Goal: Register for event/course

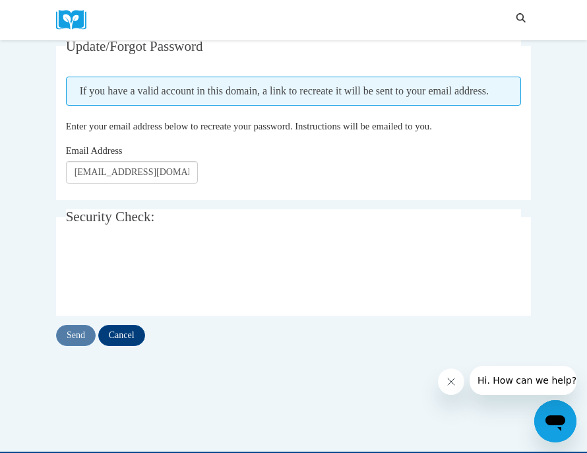
scroll to position [172, 0]
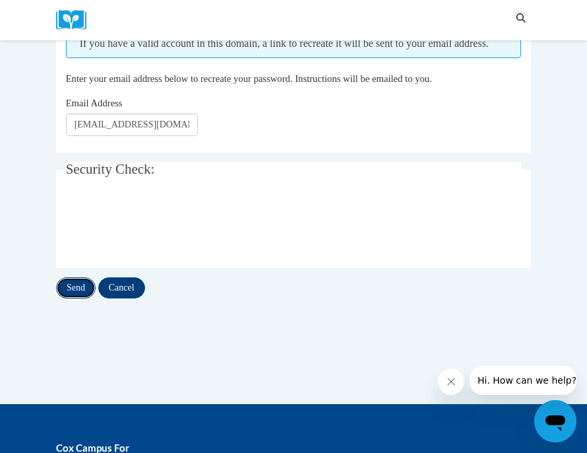
click at [80, 298] on input "Send" at bounding box center [76, 287] width 40 height 21
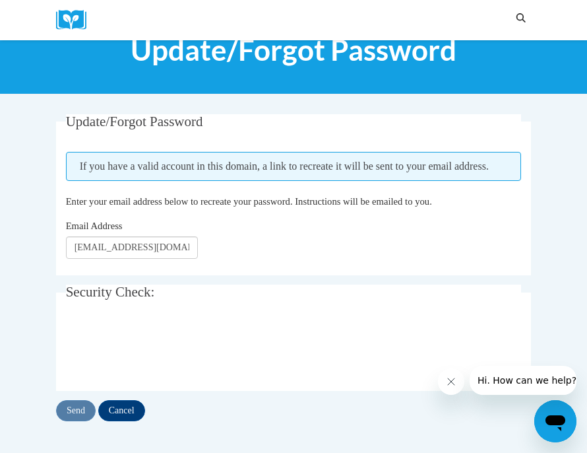
scroll to position [51, 0]
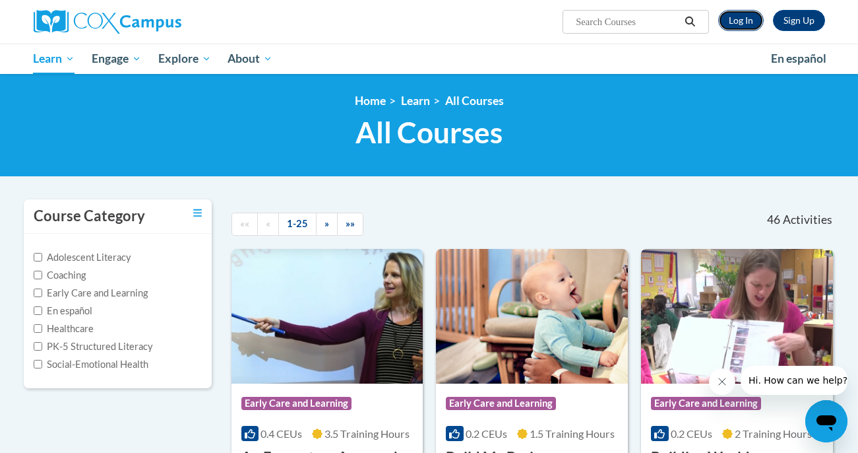
click at [737, 18] on link "Log In" at bounding box center [741, 20] width 46 height 21
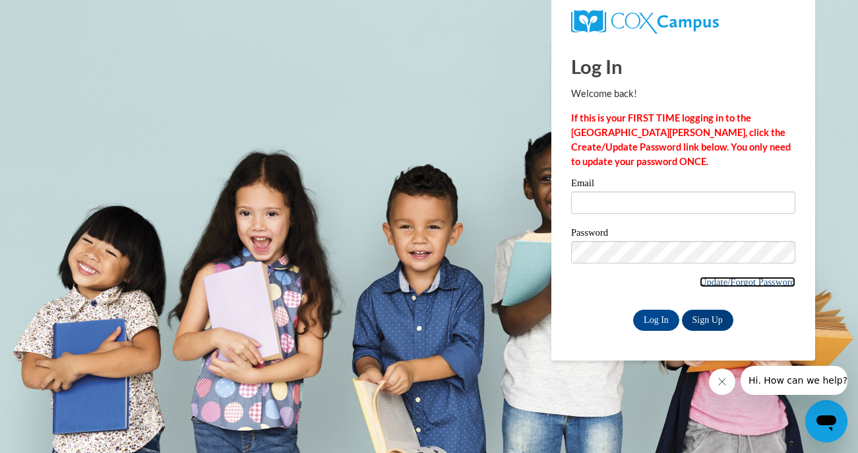
click at [730, 281] on link "Update/Forgot Password" at bounding box center [748, 281] width 96 height 11
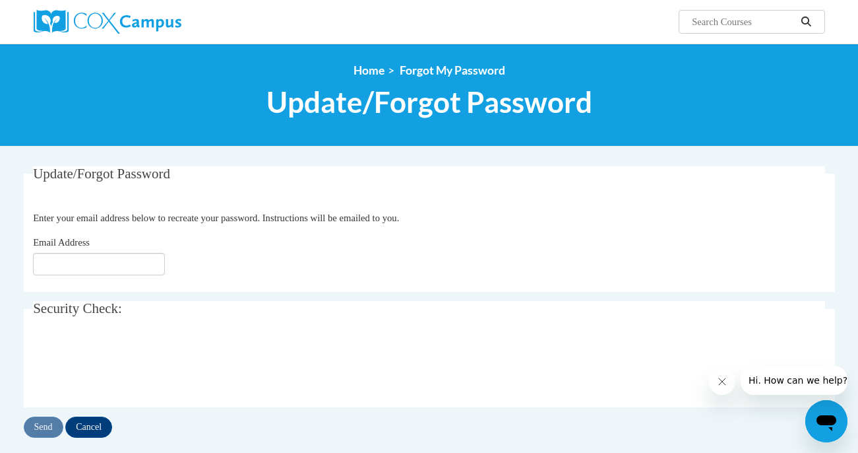
click at [133, 251] on div "Email Address" at bounding box center [429, 255] width 792 height 40
click at [131, 265] on input "Email Address" at bounding box center [99, 264] width 132 height 22
type input "[EMAIL_ADDRESS][DOMAIN_NAME]"
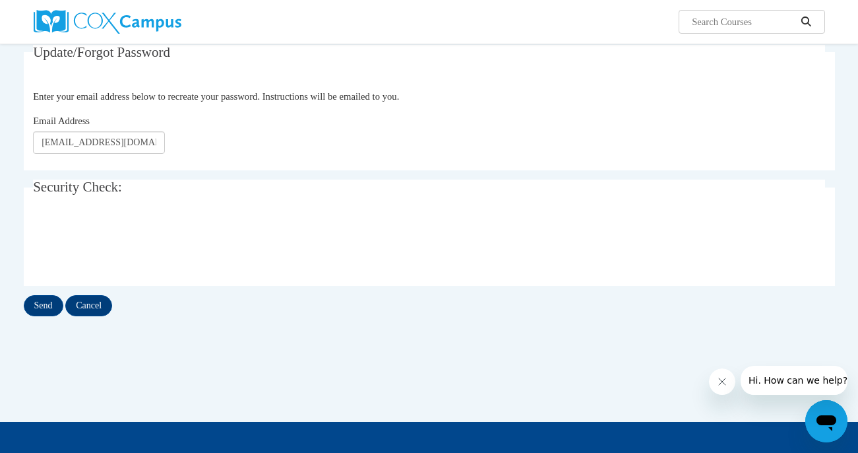
scroll to position [123, 0]
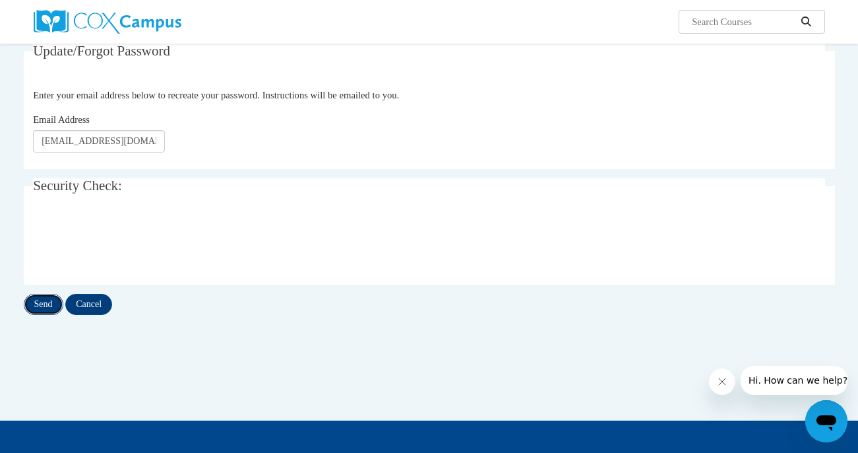
click at [49, 305] on input "Send" at bounding box center [44, 304] width 40 height 21
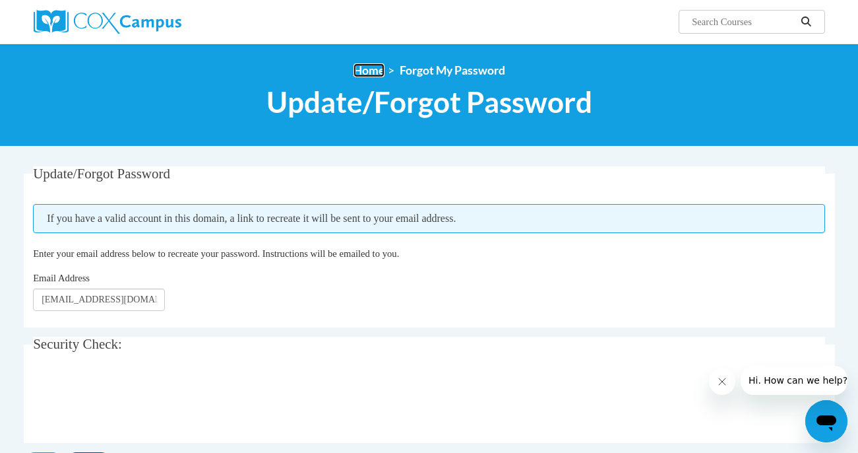
click at [371, 71] on link "Home" at bounding box center [369, 70] width 31 height 14
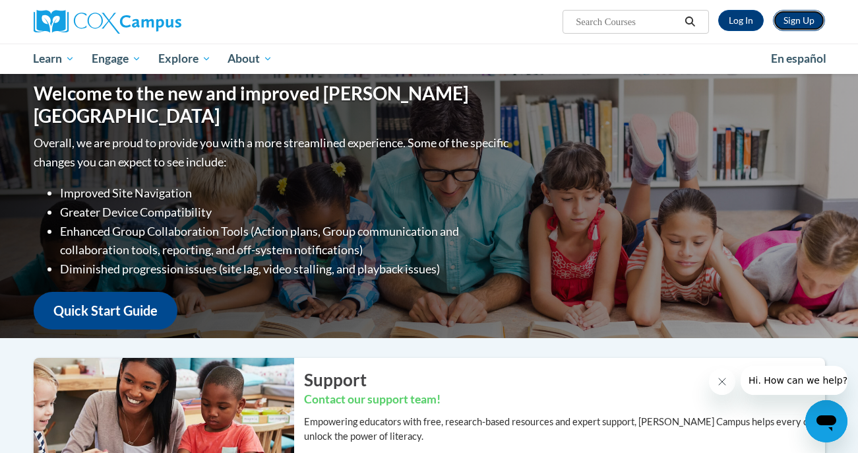
click at [789, 20] on link "Sign Up" at bounding box center [799, 20] width 52 height 21
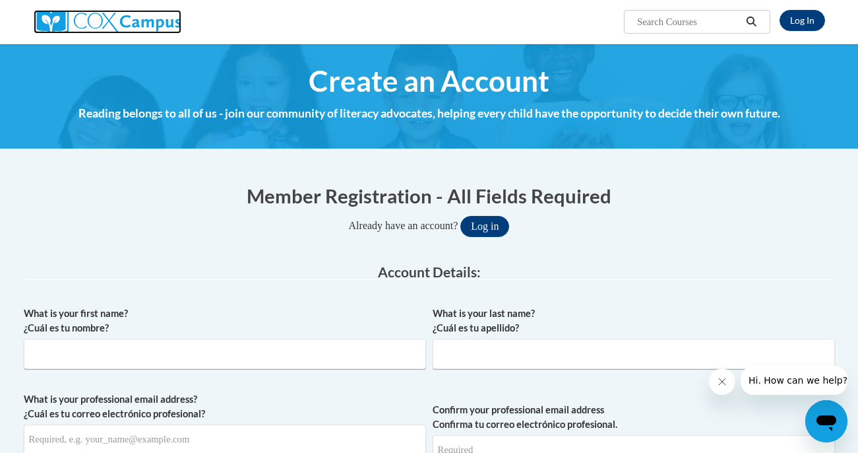
click at [126, 15] on img at bounding box center [108, 22] width 148 height 24
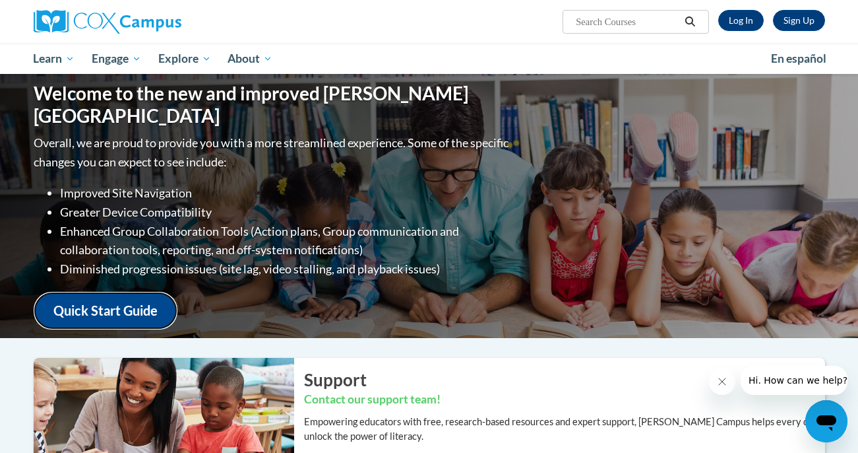
click at [145, 298] on link "Quick Start Guide" at bounding box center [106, 311] width 144 height 38
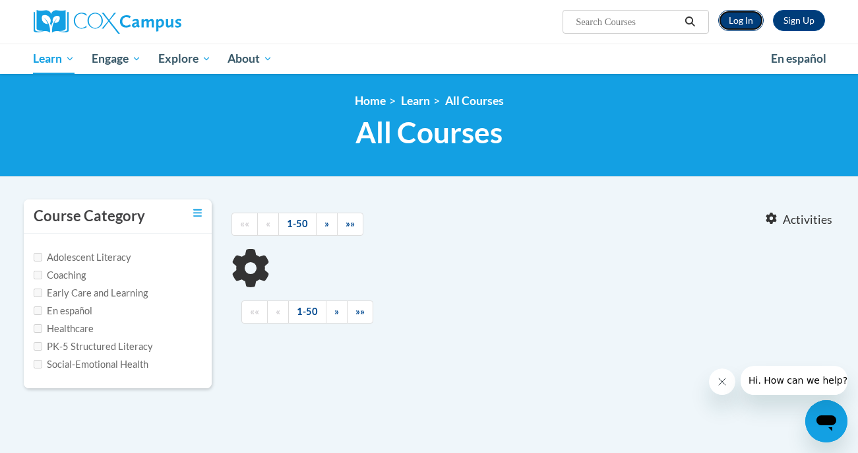
click at [740, 18] on link "Log In" at bounding box center [741, 20] width 46 height 21
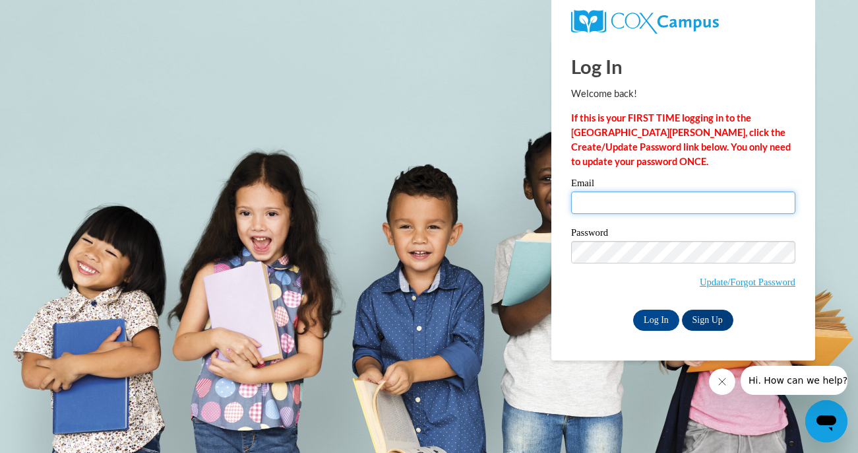
click at [664, 201] on input "Email" at bounding box center [683, 202] width 224 height 22
type input "yasminf160@gmail.com"
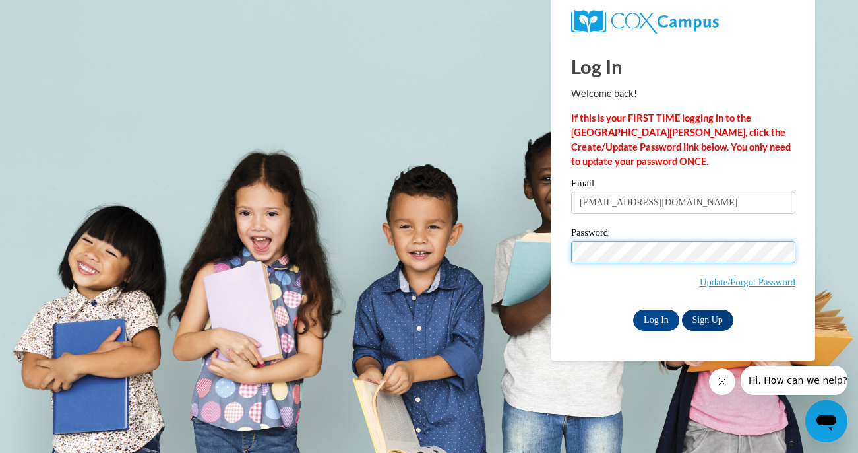
click at [633, 309] on input "Log In" at bounding box center [656, 319] width 46 height 21
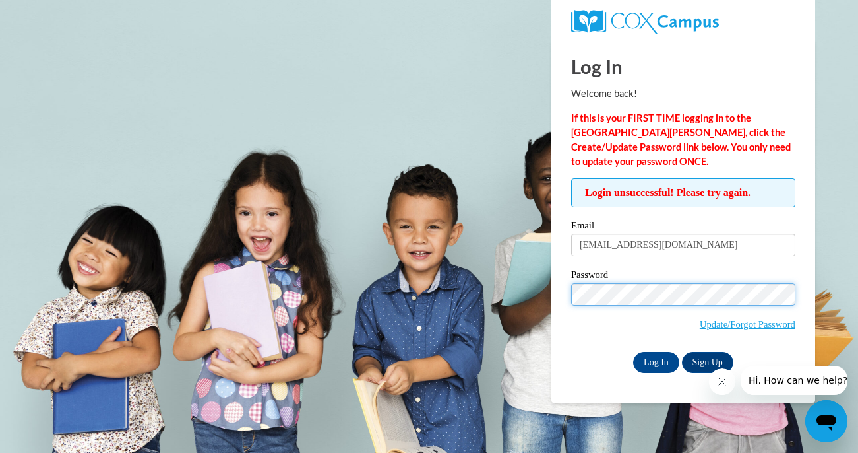
click at [633, 352] on input "Log In" at bounding box center [656, 362] width 46 height 21
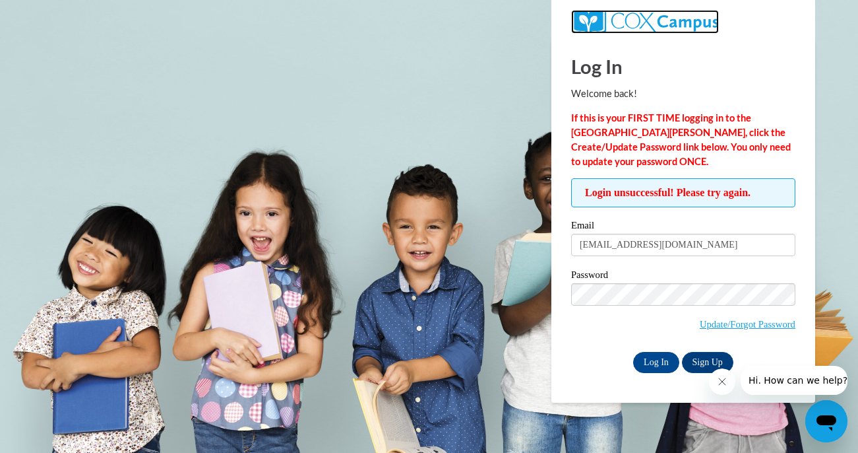
click at [672, 28] on img at bounding box center [645, 22] width 148 height 24
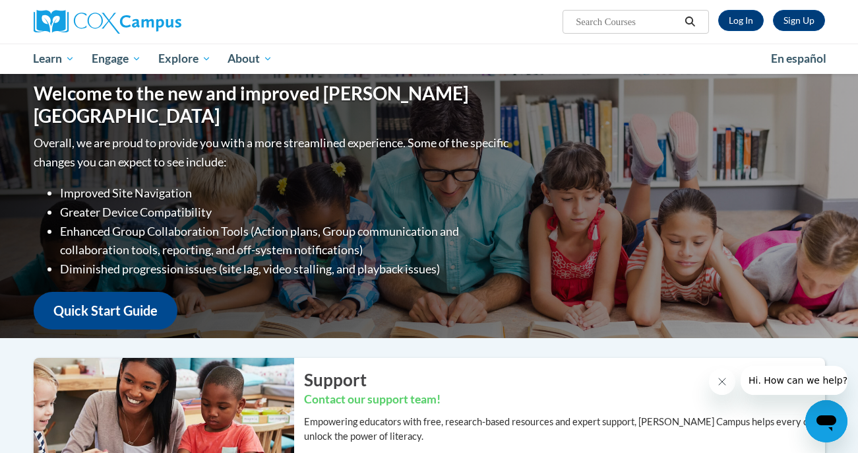
click at [652, 21] on input "Search..." at bounding box center [628, 22] width 106 height 16
paste input "Cox Campus Systematic and Explicit Phonics Instruction course"
type input "Cox Campus Systematic and Explicit Phonics Instruction course"
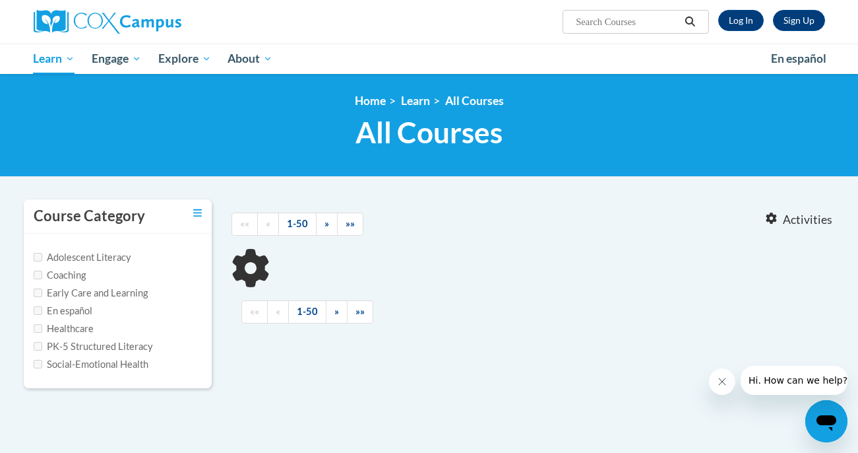
type input "Cox Campus Systematic and Explicit Phonics Instruction course"
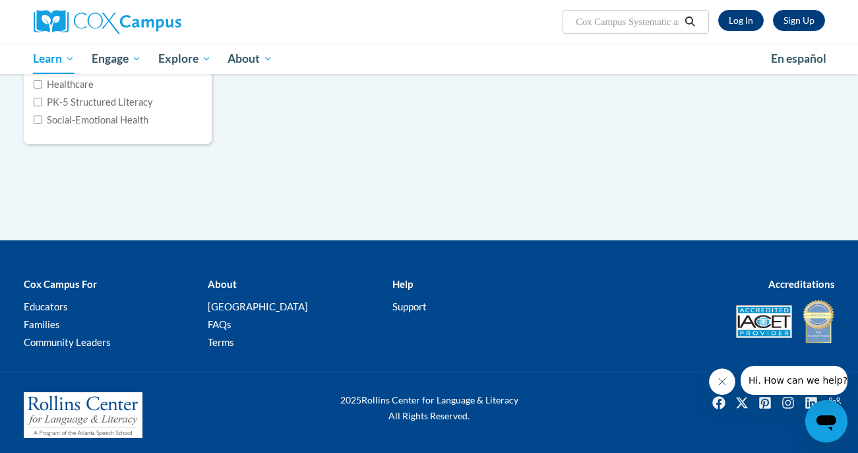
scroll to position [248, 0]
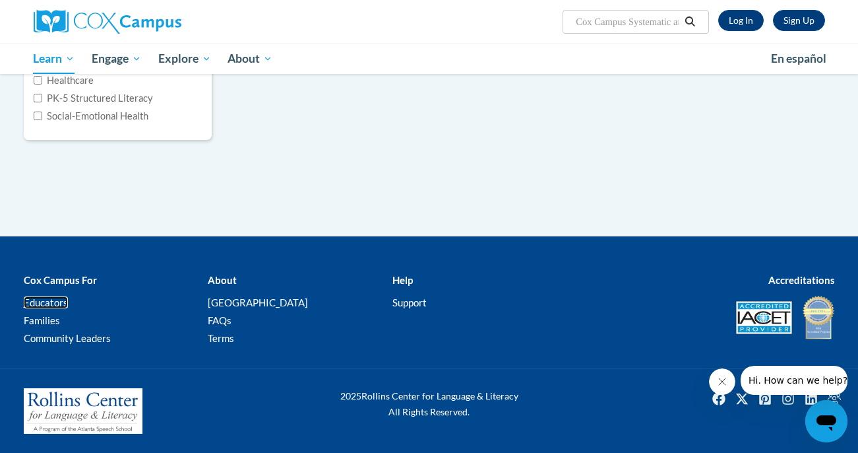
click at [64, 301] on link "Educators" at bounding box center [46, 302] width 44 height 12
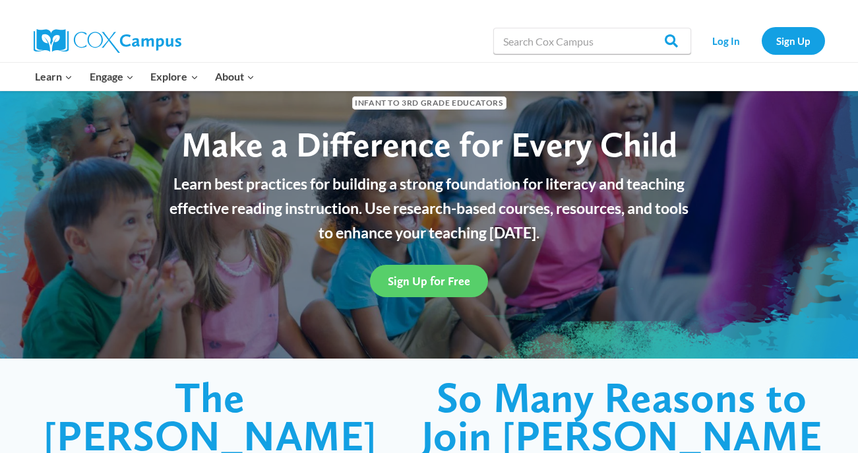
scroll to position [82, 0]
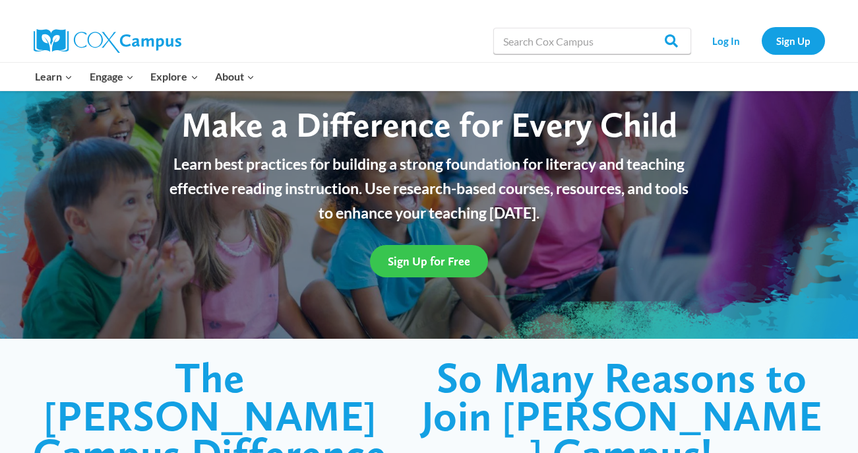
click at [401, 257] on span "Sign Up for Free" at bounding box center [429, 261] width 82 height 14
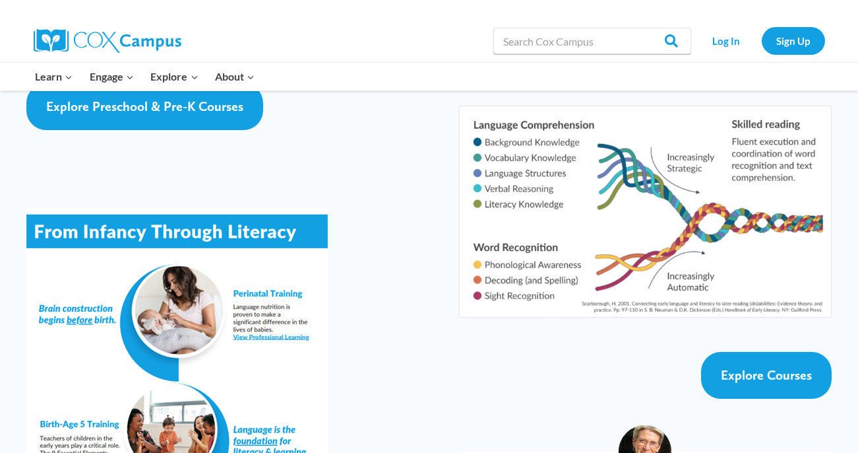
scroll to position [2307, 0]
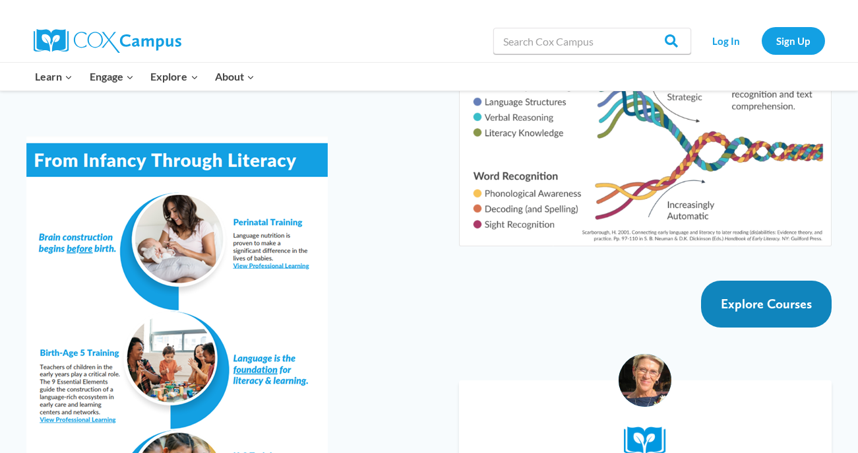
click at [801, 296] on span "Explore Courses" at bounding box center [766, 304] width 91 height 16
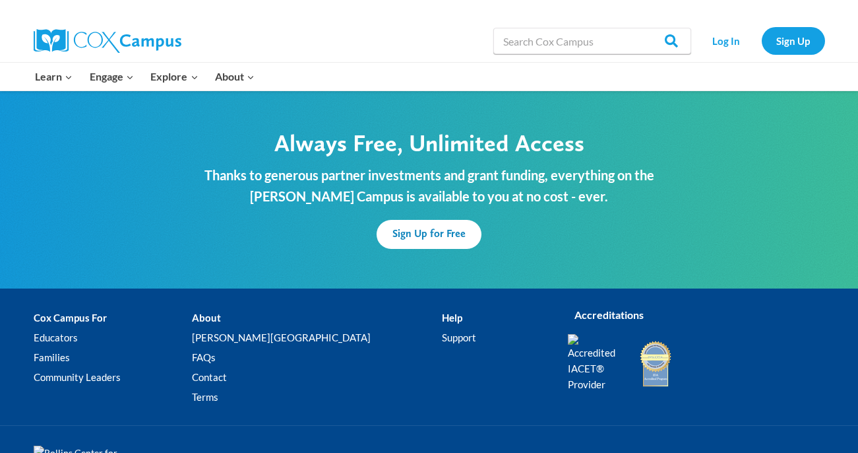
scroll to position [4067, 0]
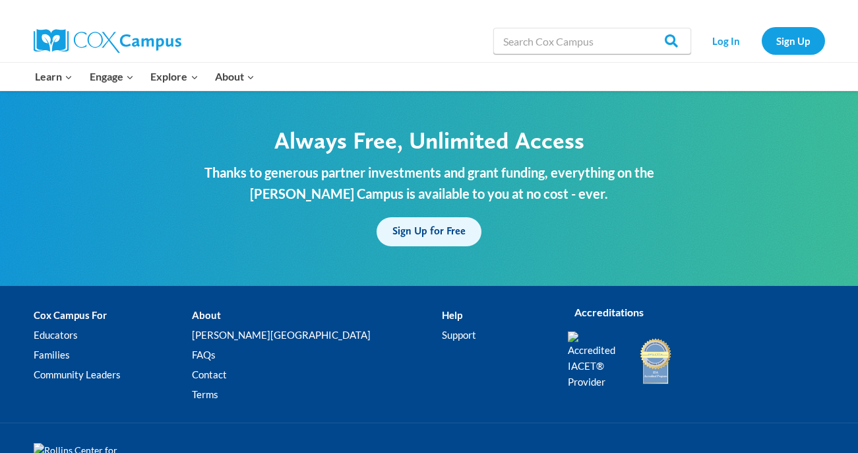
click at [427, 224] on span "Sign Up for Free" at bounding box center [428, 230] width 73 height 13
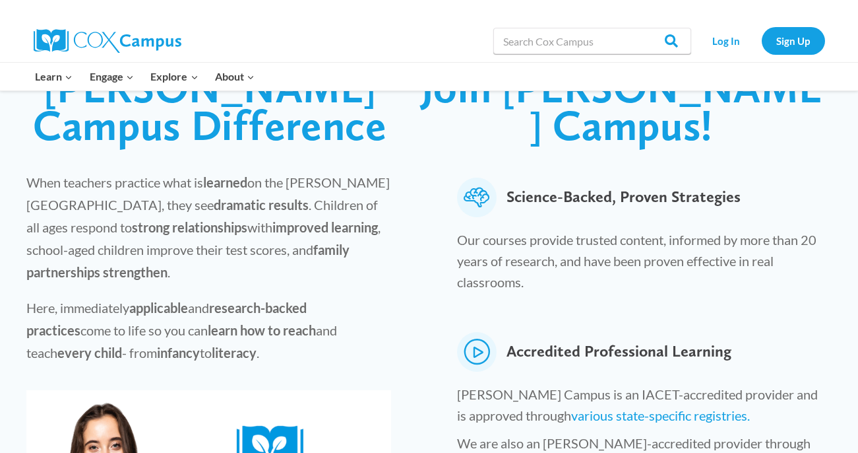
scroll to position [411, 0]
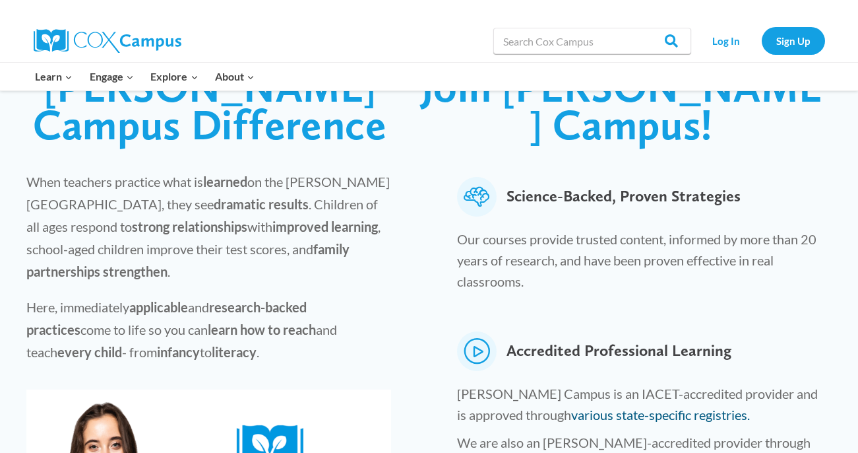
click at [571, 406] on link "various state-specific registries." at bounding box center [660, 414] width 179 height 16
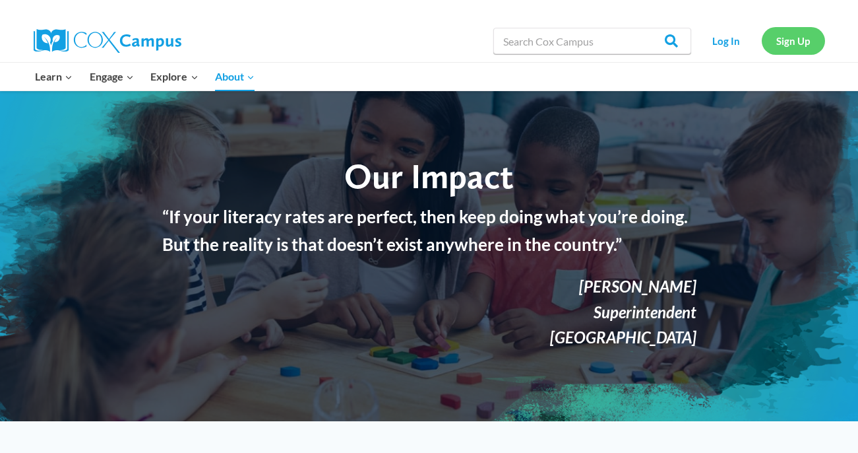
click at [792, 36] on link "Sign Up" at bounding box center [793, 40] width 63 height 27
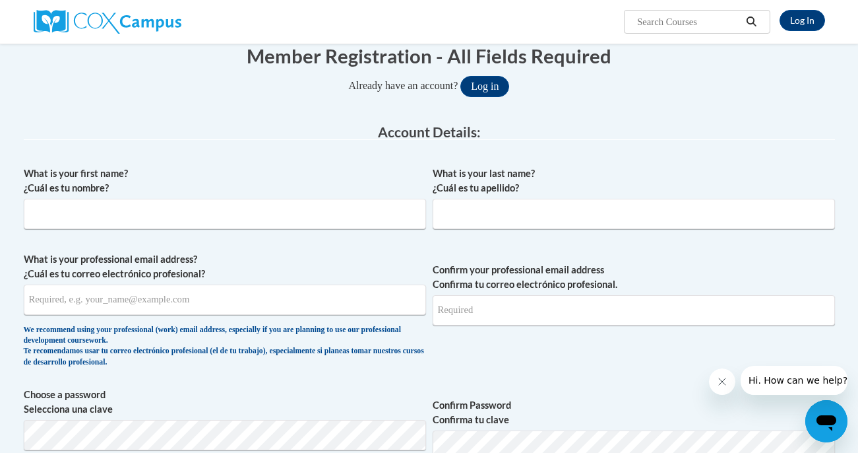
scroll to position [141, 0]
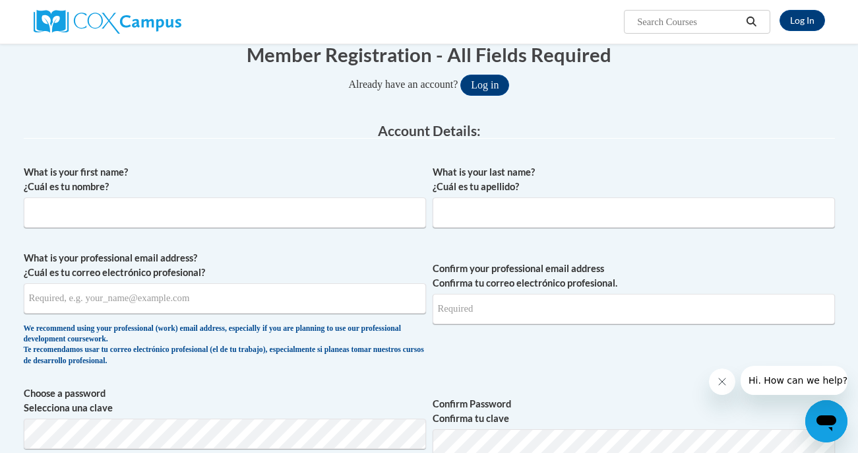
click at [298, 230] on div "What is your first name? ¿Cuál es tu nombre?" at bounding box center [225, 201] width 402 height 73
click at [286, 214] on input "What is your first name? ¿Cuál es tu nombre?" at bounding box center [225, 212] width 402 height 30
type input "Yasmin"
click at [509, 211] on input "What is your last name? ¿Cuál es tu apellido?" at bounding box center [634, 212] width 402 height 30
click at [437, 214] on input "Aguirre" at bounding box center [634, 212] width 402 height 30
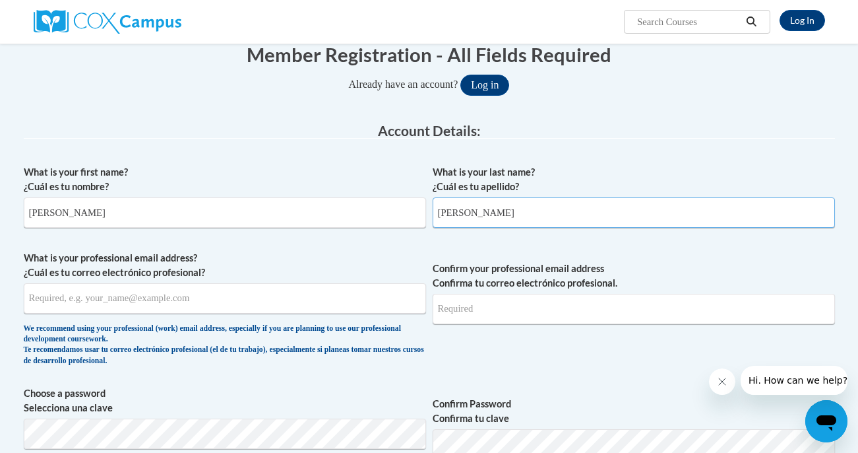
type input "Flores Aguirre"
click at [260, 303] on input "What is your professional email address? ¿Cuál es tu correo electrónico profesi…" at bounding box center [225, 298] width 402 height 30
type input "yasminf160@gmail.com"
click at [482, 326] on span "Confirm your professional email address Confirma tu correo electrónico profesio…" at bounding box center [634, 312] width 402 height 122
click at [470, 313] on input "Confirm your professional email address Confirma tu correo electrónico profesio…" at bounding box center [634, 309] width 402 height 30
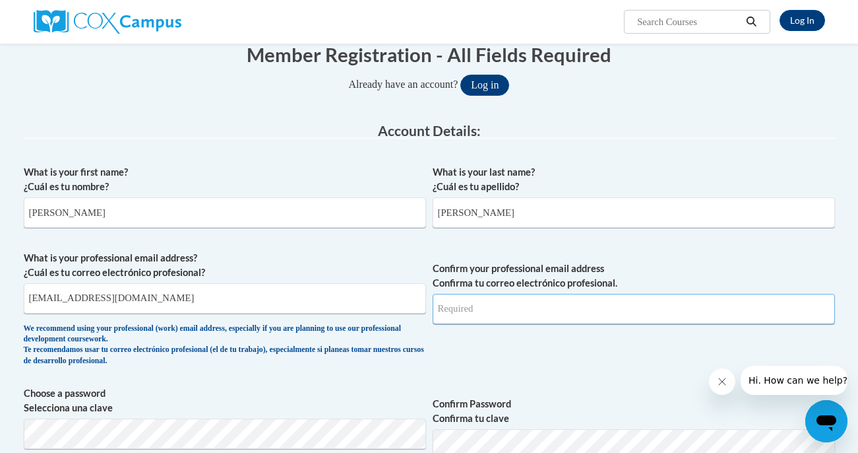
type input "Y"
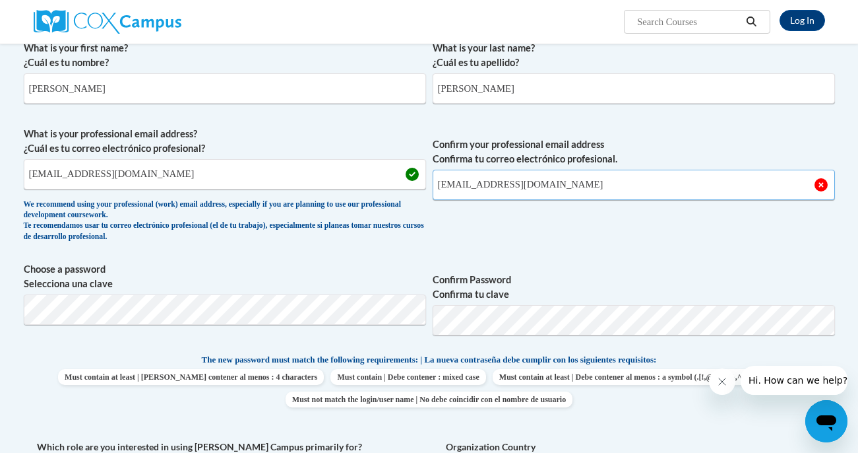
scroll to position [267, 0]
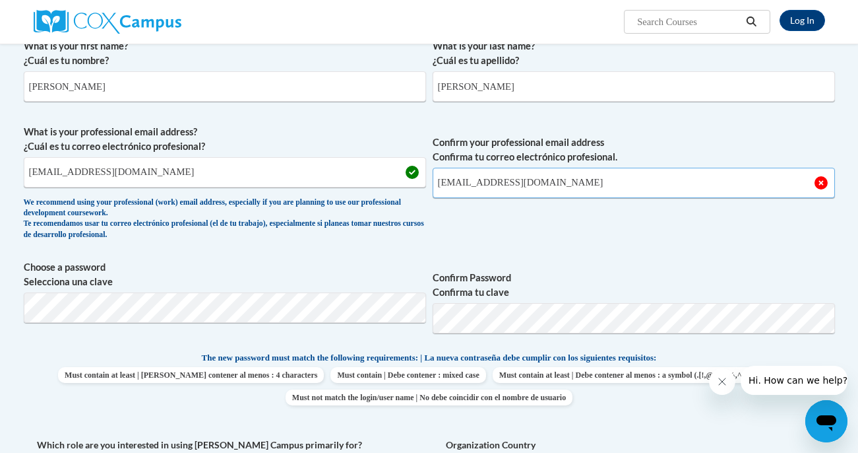
type input "yasminf160@gmail.com"
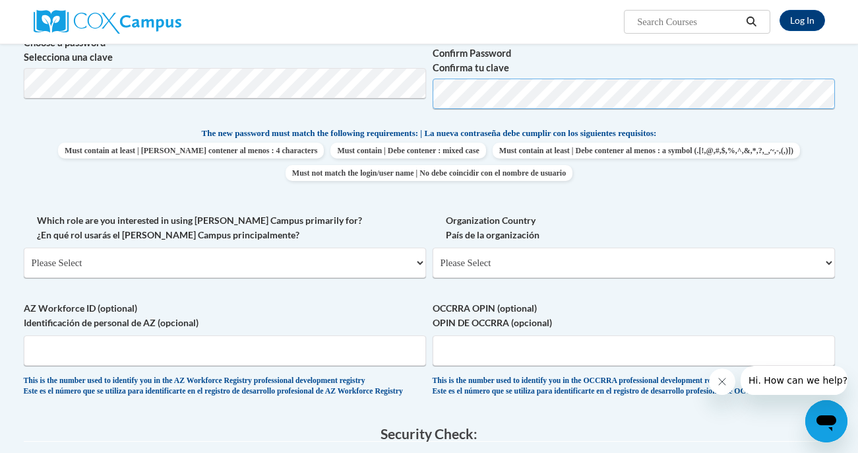
scroll to position [540, 0]
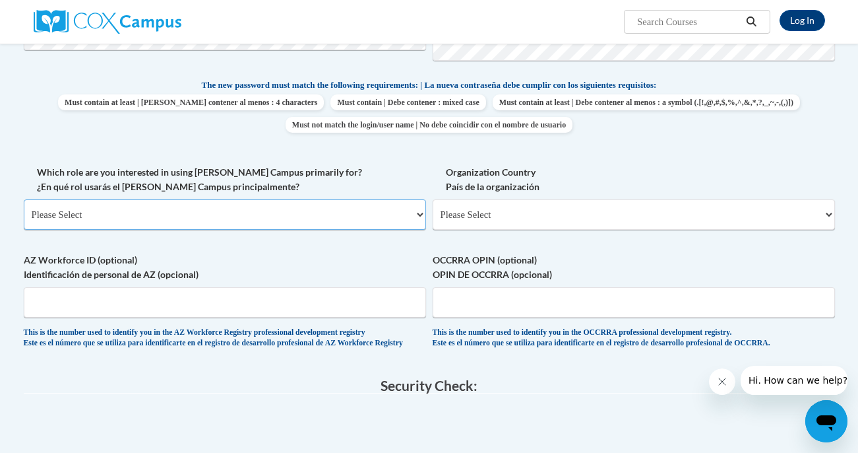
click at [293, 219] on select "Please Select College/University | Colegio/Universidad Community/Nonprofit Part…" at bounding box center [225, 214] width 402 height 30
select select "fbf2d438-af2f-41f8-98f1-81c410e29de3"
click at [24, 199] on select "Please Select College/University | Colegio/Universidad Community/Nonprofit Part…" at bounding box center [225, 214] width 402 height 30
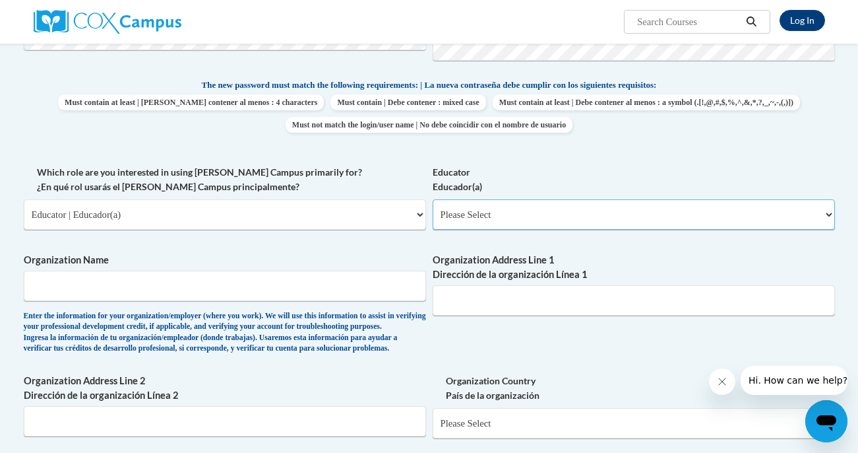
click at [501, 215] on select "Please Select Early Learning/Daycare Teacher/Family Home Care Provider | Maestr…" at bounding box center [634, 214] width 402 height 30
select select "8e40623d-54d0-45cd-9f92-5df65cd3f8cf"
click at [433, 199] on select "Please Select Early Learning/Daycare Teacher/Family Home Care Provider | Maestr…" at bounding box center [634, 214] width 402 height 30
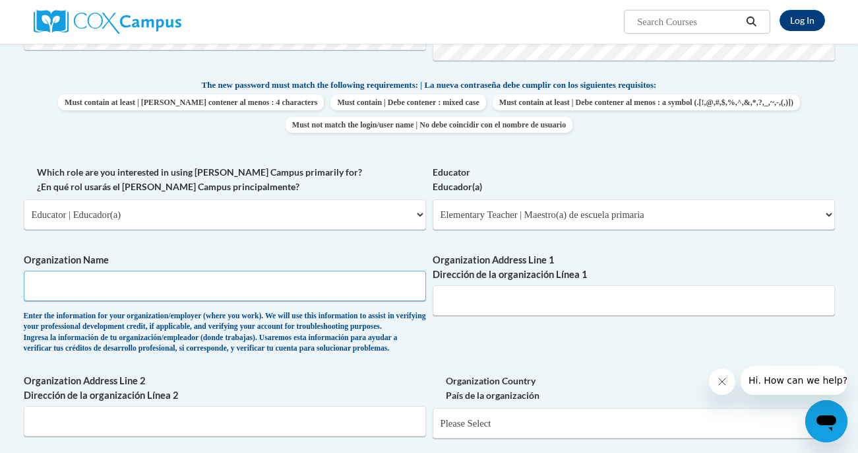
click at [276, 288] on input "Organization Name" at bounding box center [225, 285] width 402 height 30
type input "Teach for America"
click at [563, 299] on input "Organization Address Line 1 Dirección de la organización Línea 1" at bounding box center [634, 300] width 402 height 30
paste input "25 Broadway, 12th Floor"
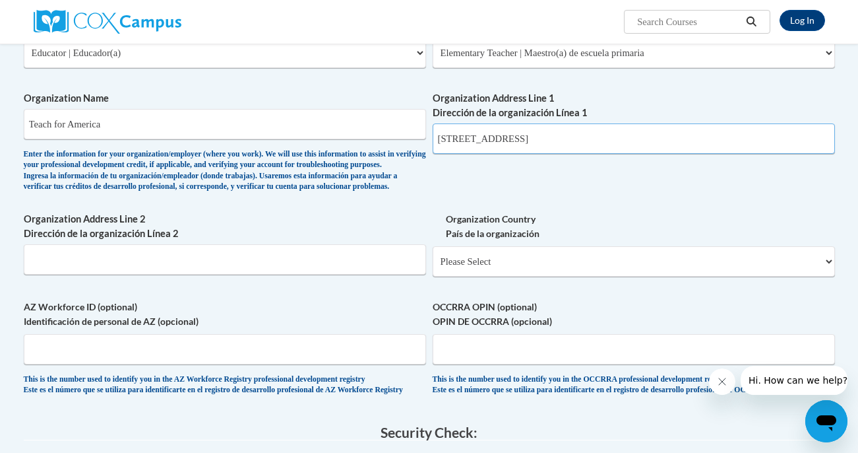
scroll to position [726, 0]
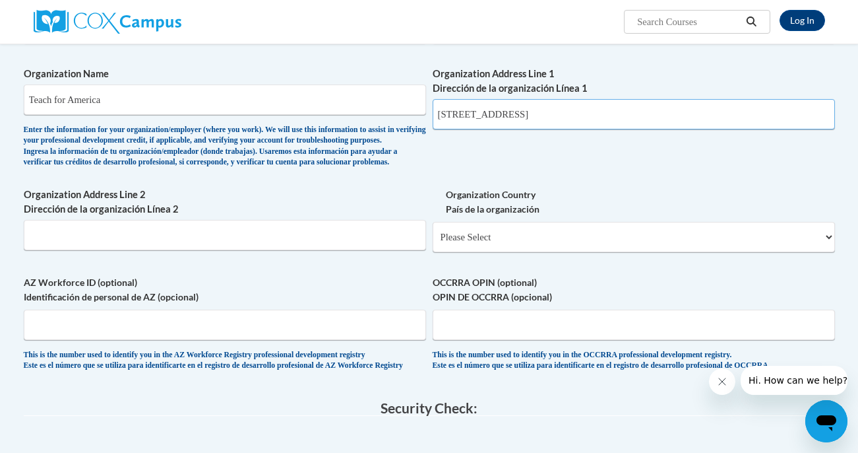
type input "25 Broadway, 12th Floor"
click at [470, 252] on select "Please Select United States | Estados Unidos Outside of the United States | Fue…" at bounding box center [634, 237] width 402 height 30
select select "ad49bcad-a171-4b2e-b99c-48b446064914"
click at [433, 243] on select "Please Select United States | Estados Unidos Outside of the United States | Fue…" at bounding box center [634, 237] width 402 height 30
select select
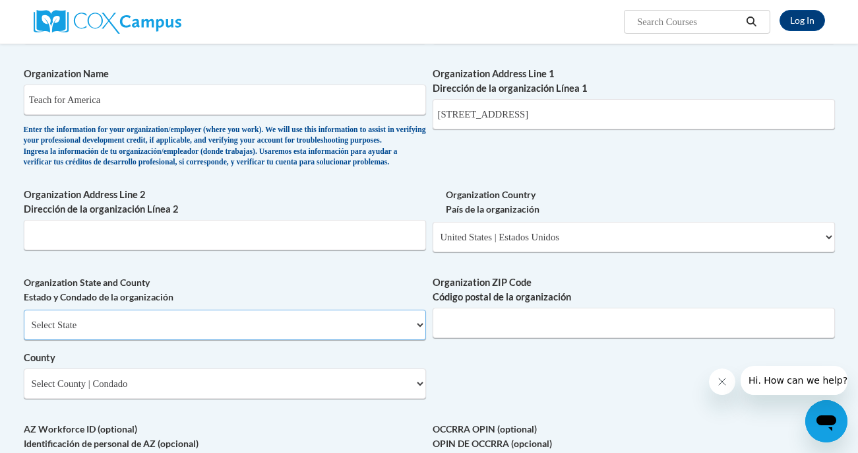
click at [340, 340] on select "Select State Alabama Alaska Arizona Arkansas California Colorado Connecticut De…" at bounding box center [225, 324] width 402 height 30
select select "New York"
click at [24, 331] on select "Select State Alabama Alaska Arizona Arkansas California Colorado Connecticut De…" at bounding box center [225, 324] width 402 height 30
click at [485, 338] on input "Organization ZIP Code Código postal de la organización" at bounding box center [634, 322] width 402 height 30
click at [177, 398] on select "Select County Albany Allegany Bronx Broome Cattaraugus Cayuga Chautauqua Chemun…" at bounding box center [225, 383] width 402 height 30
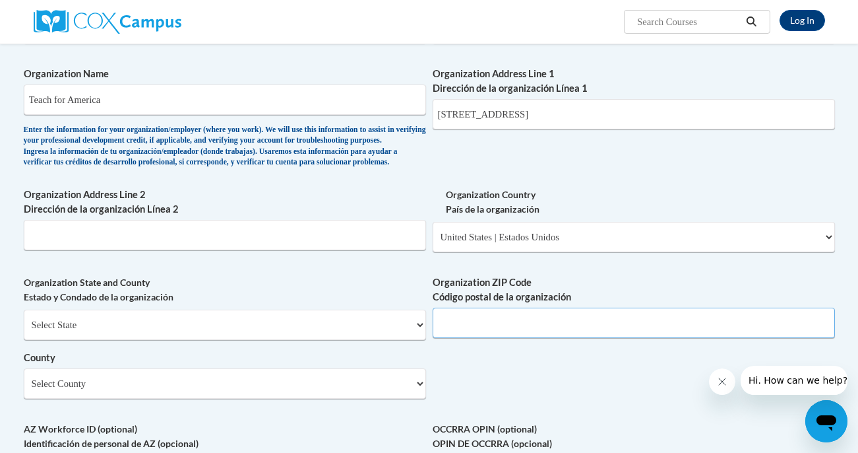
click at [489, 338] on input "Organization ZIP Code Código postal de la organización" at bounding box center [634, 322] width 402 height 30
type input "10004"
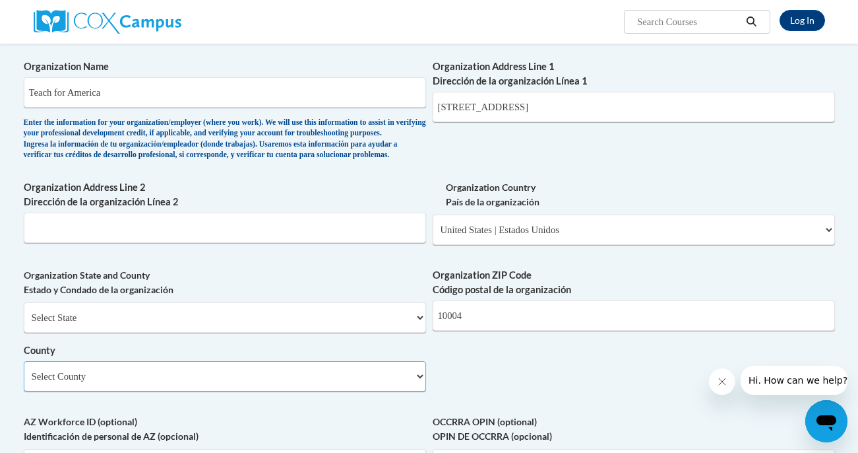
click at [170, 391] on select "Select County Albany Allegany Bronx Broome Cattaraugus Cayuga Chautauqua Chemun…" at bounding box center [225, 376] width 402 height 30
select select "New York"
click at [24, 383] on select "Select County Albany Allegany Bronx Broome Cattaraugus Cayuga Chautauqua Chemun…" at bounding box center [225, 376] width 402 height 30
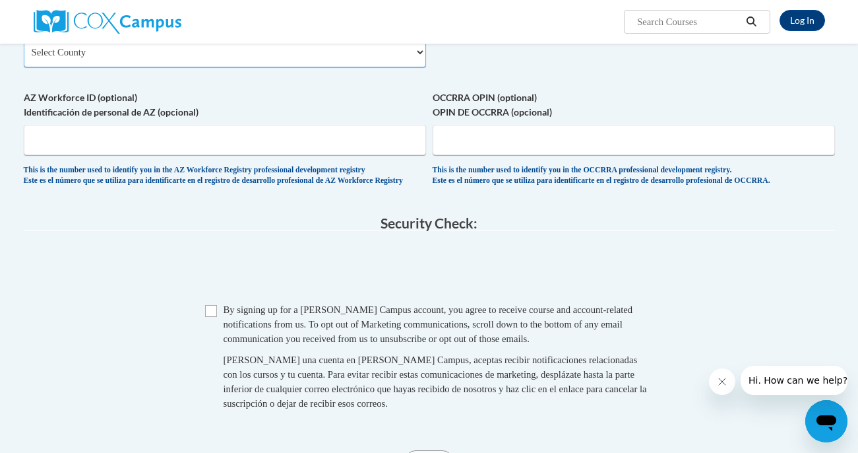
scroll to position [1061, 0]
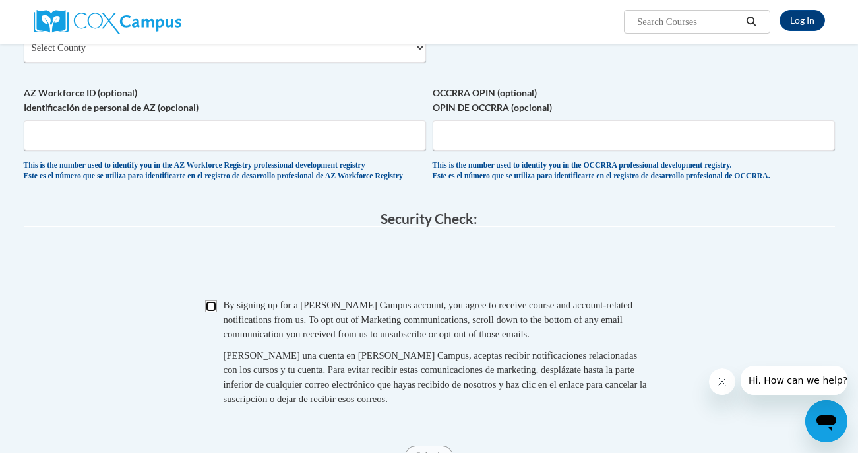
click at [206, 312] on input "Checkbox" at bounding box center [211, 306] width 12 height 12
checkbox input "true"
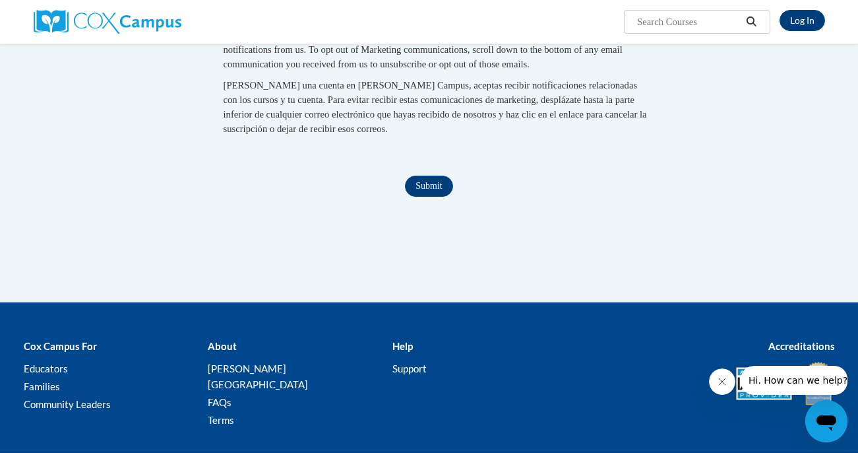
scroll to position [1387, 0]
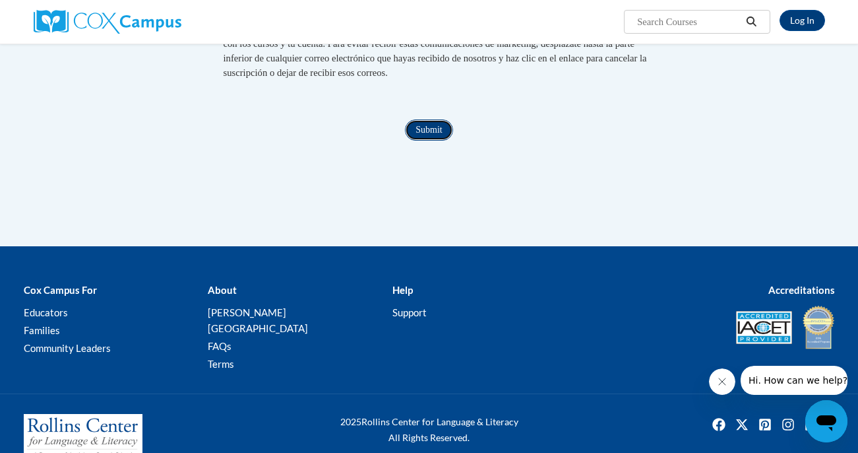
click at [422, 141] on input "Submit" at bounding box center [428, 129] width 47 height 21
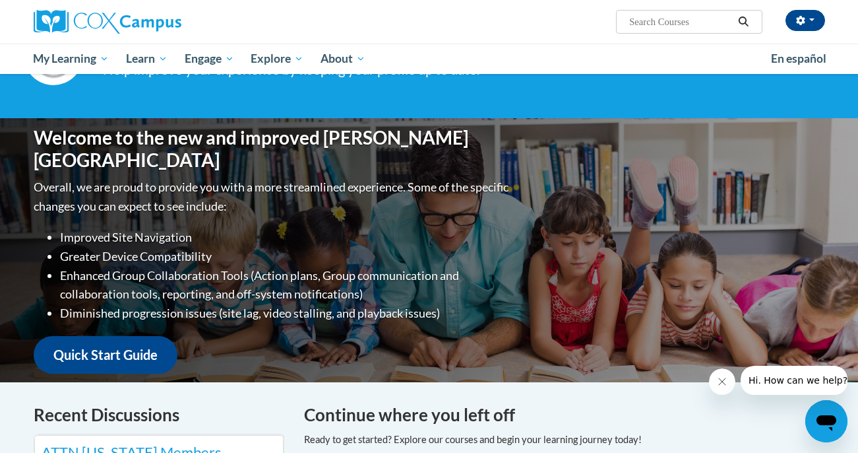
scroll to position [90, 0]
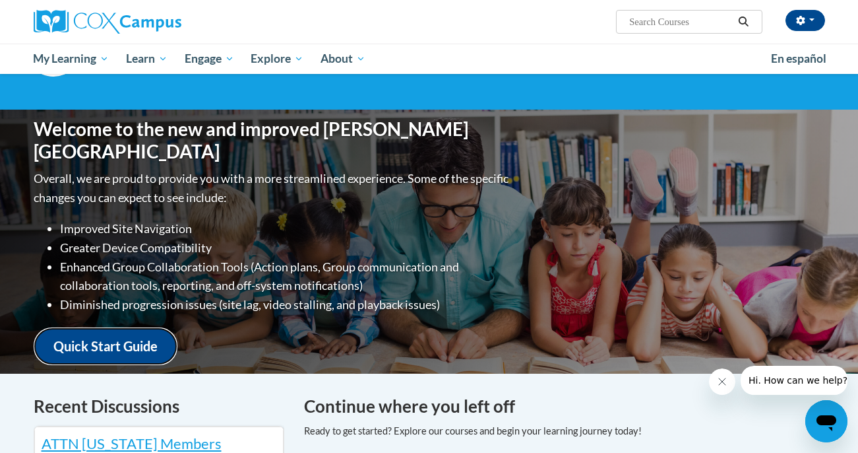
click at [138, 339] on link "Quick Start Guide" at bounding box center [106, 346] width 144 height 38
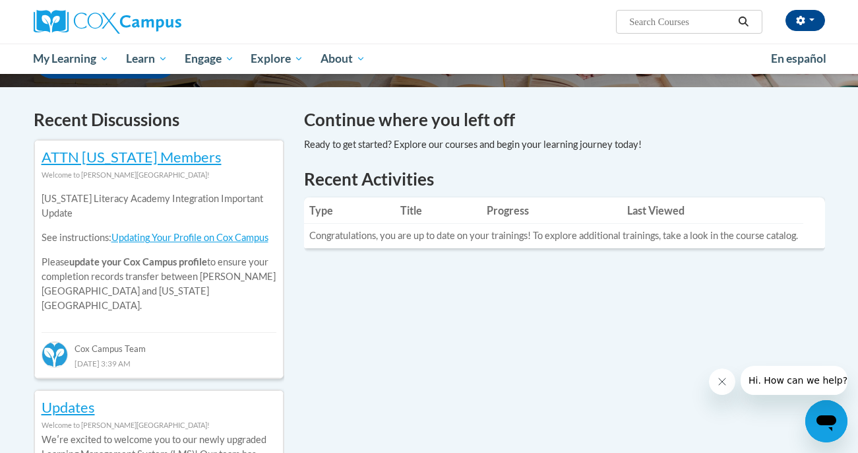
scroll to position [404, 0]
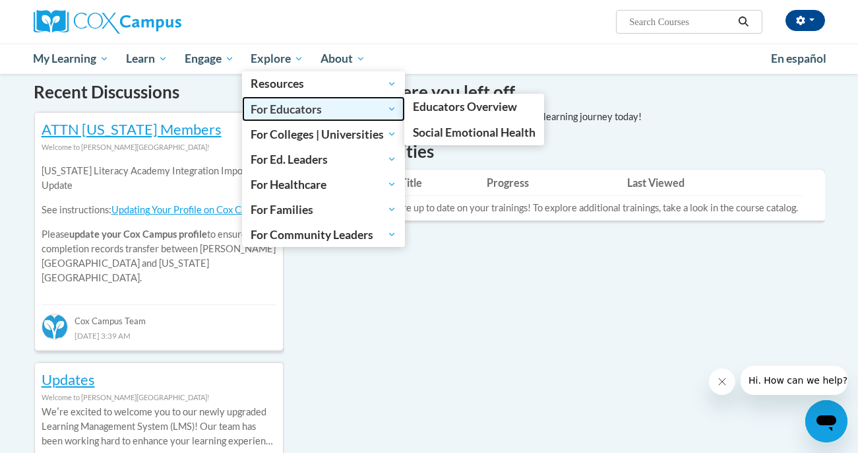
click at [289, 109] on span "For Educators" at bounding box center [324, 109] width 146 height 16
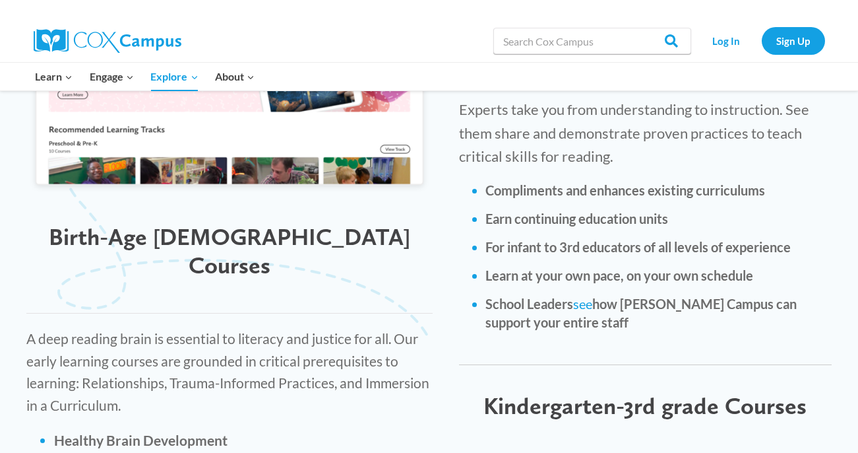
scroll to position [1644, 0]
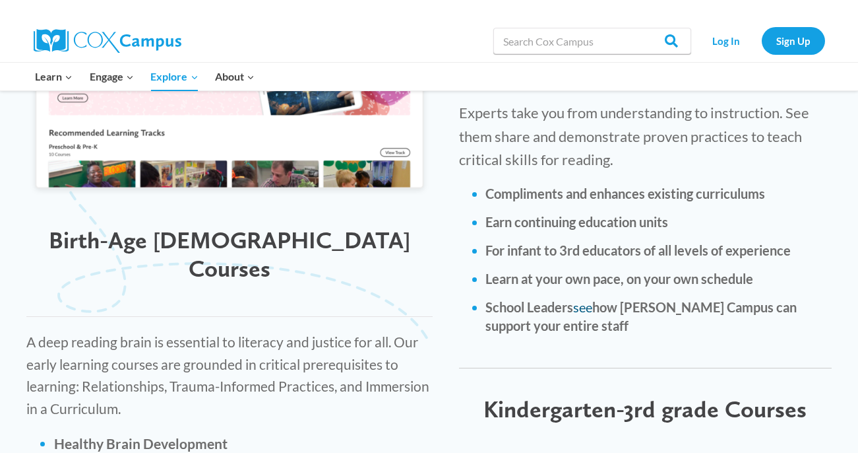
click at [586, 299] on link "see" at bounding box center [582, 307] width 19 height 16
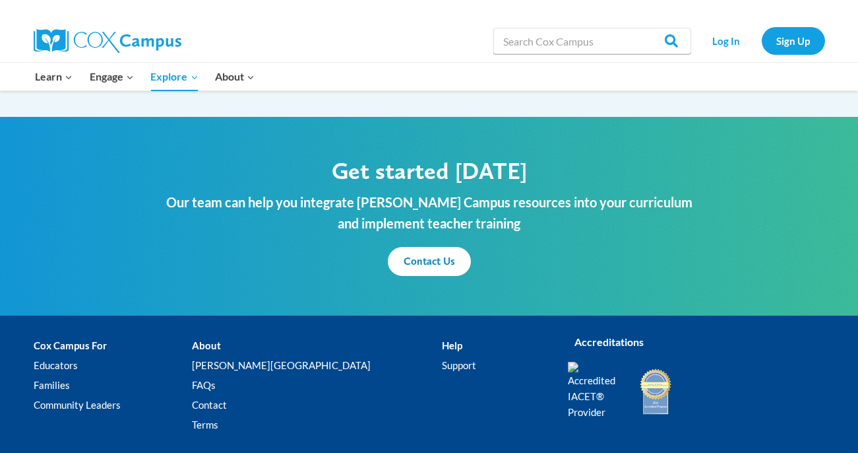
scroll to position [1584, 0]
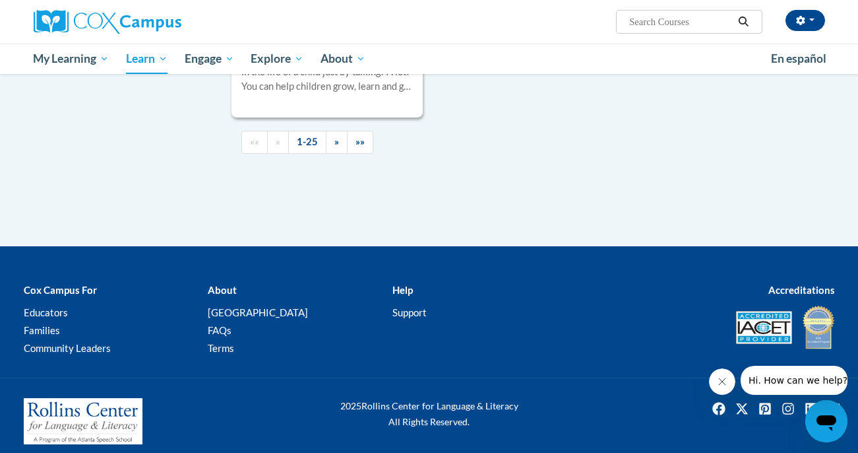
scroll to position [3236, 0]
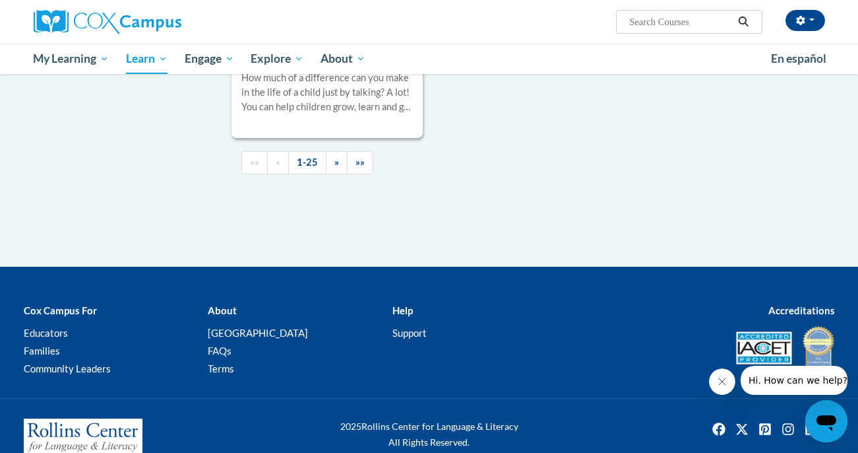
click at [666, 24] on input "Search..." at bounding box center [681, 22] width 106 height 16
type input "systematic"
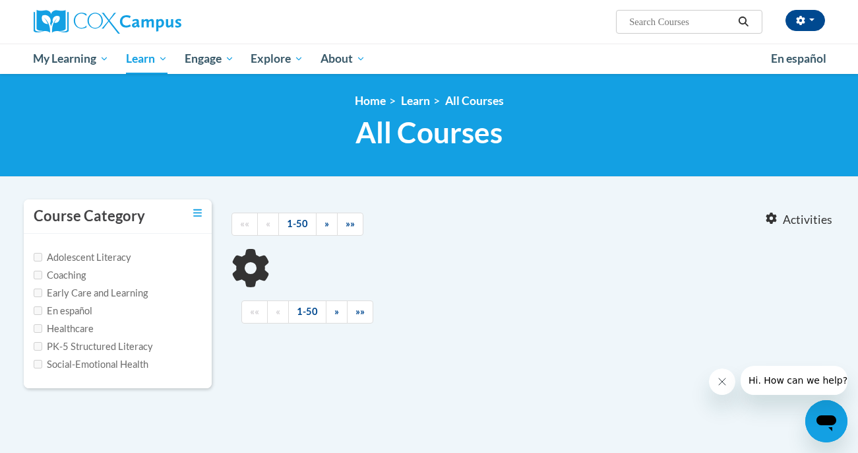
type input "systematic"
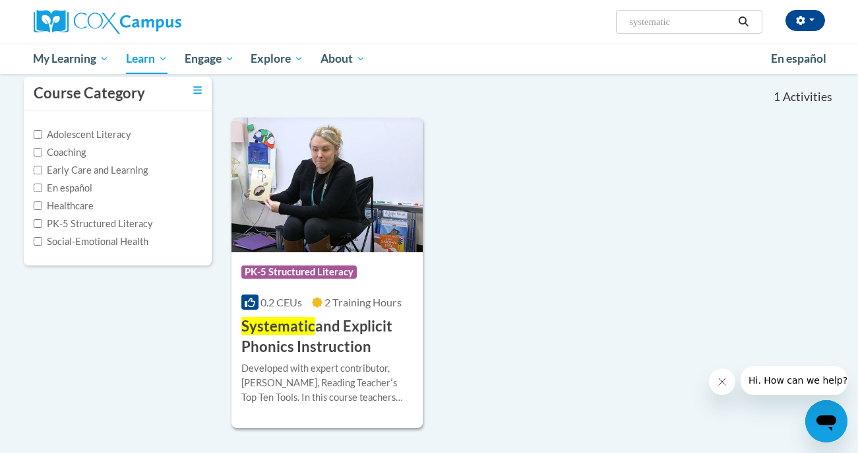
scroll to position [133, 0]
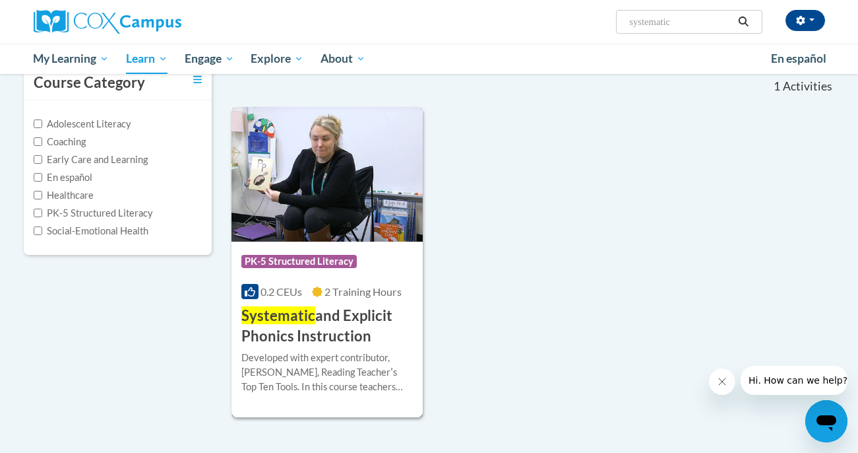
click at [355, 325] on h3 "Systematic and Explicit Phonics Instruction" at bounding box center [327, 325] width 172 height 41
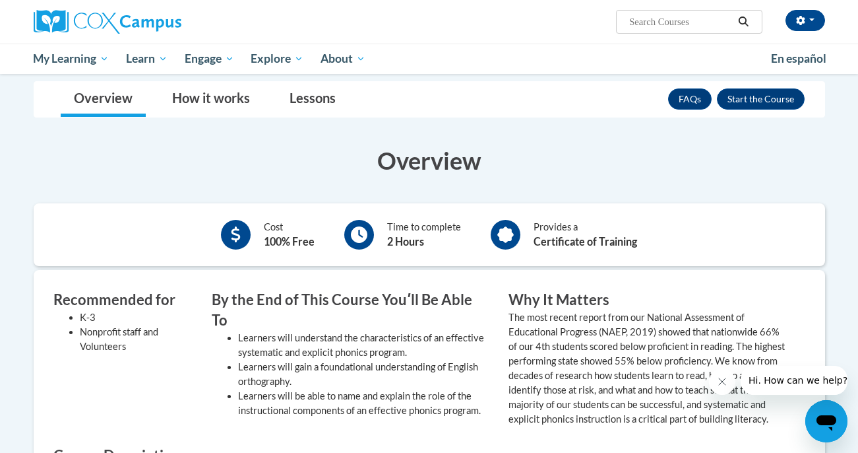
scroll to position [241, 0]
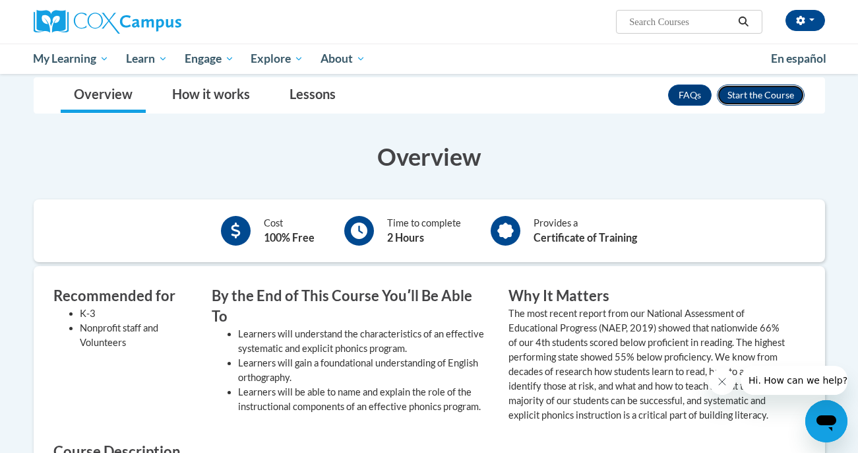
click at [774, 90] on button "Enroll" at bounding box center [761, 94] width 88 height 21
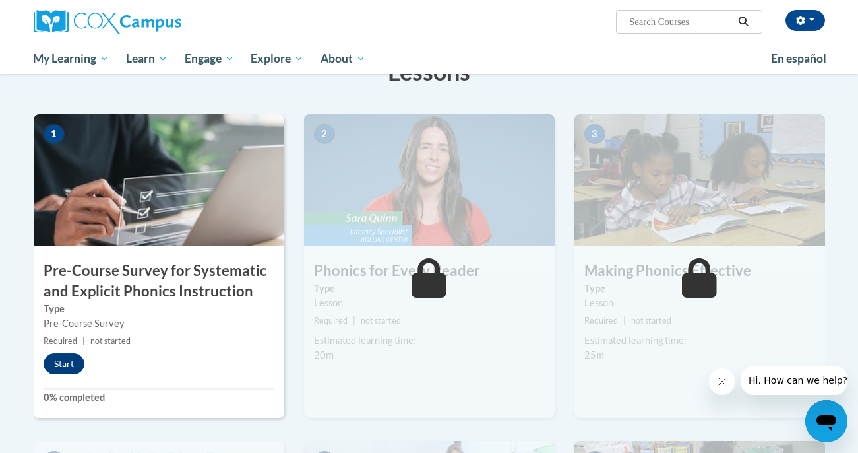
scroll to position [244, 0]
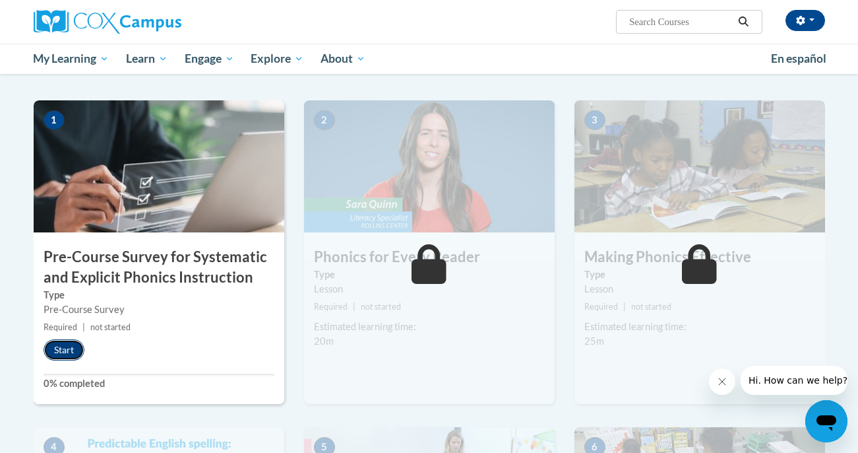
click at [57, 357] on button "Start" at bounding box center [64, 349] width 41 height 21
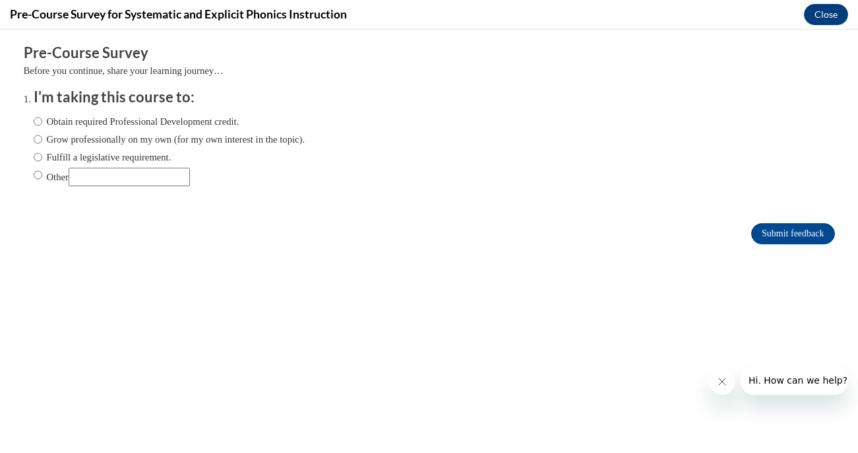
scroll to position [0, 0]
click at [122, 122] on label "Obtain required Professional Development credit." at bounding box center [137, 121] width 206 height 15
click at [42, 122] on input "Obtain required Professional Development credit." at bounding box center [38, 121] width 9 height 15
radio input "true"
click at [800, 235] on input "Submit feedback" at bounding box center [792, 233] width 83 height 21
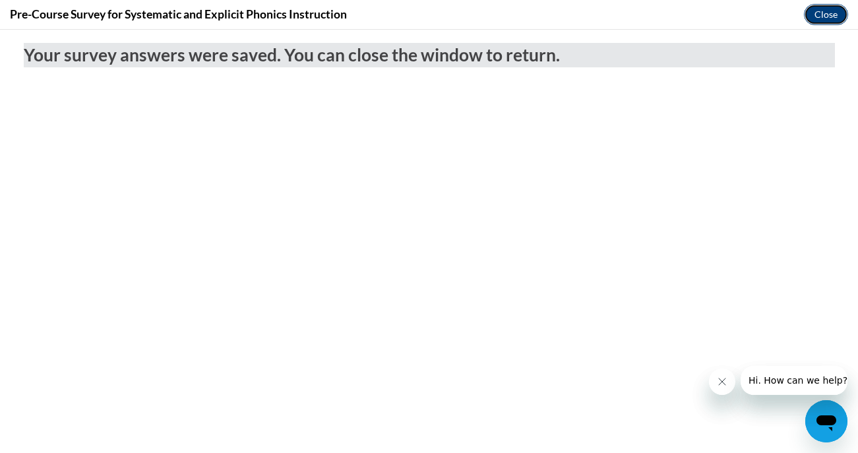
click at [821, 16] on button "Close" at bounding box center [826, 14] width 44 height 21
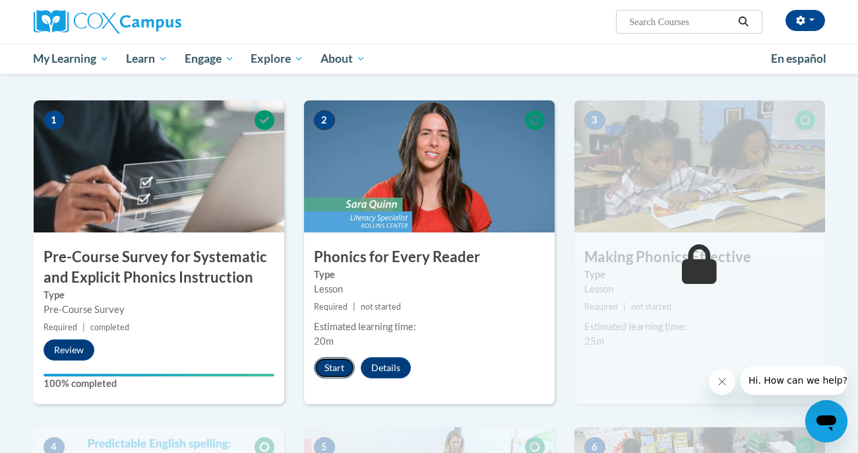
click at [330, 369] on button "Start" at bounding box center [334, 367] width 41 height 21
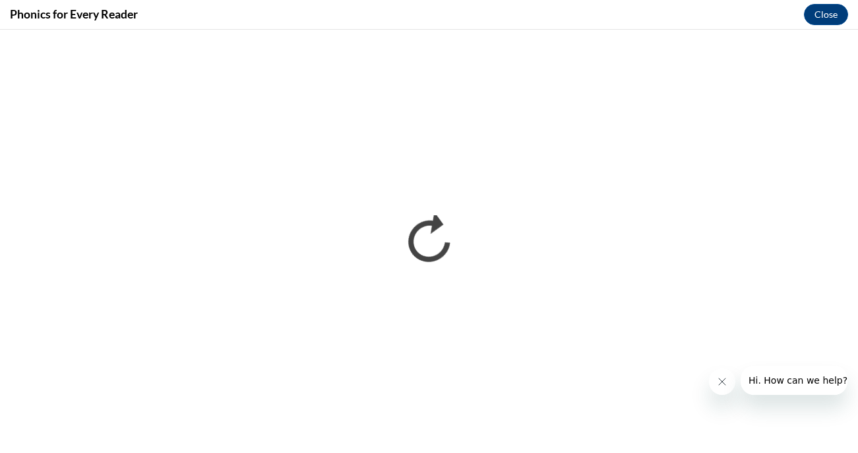
click at [721, 389] on button "Close message from company" at bounding box center [722, 381] width 26 height 26
